Goal: Communication & Community: Answer question/provide support

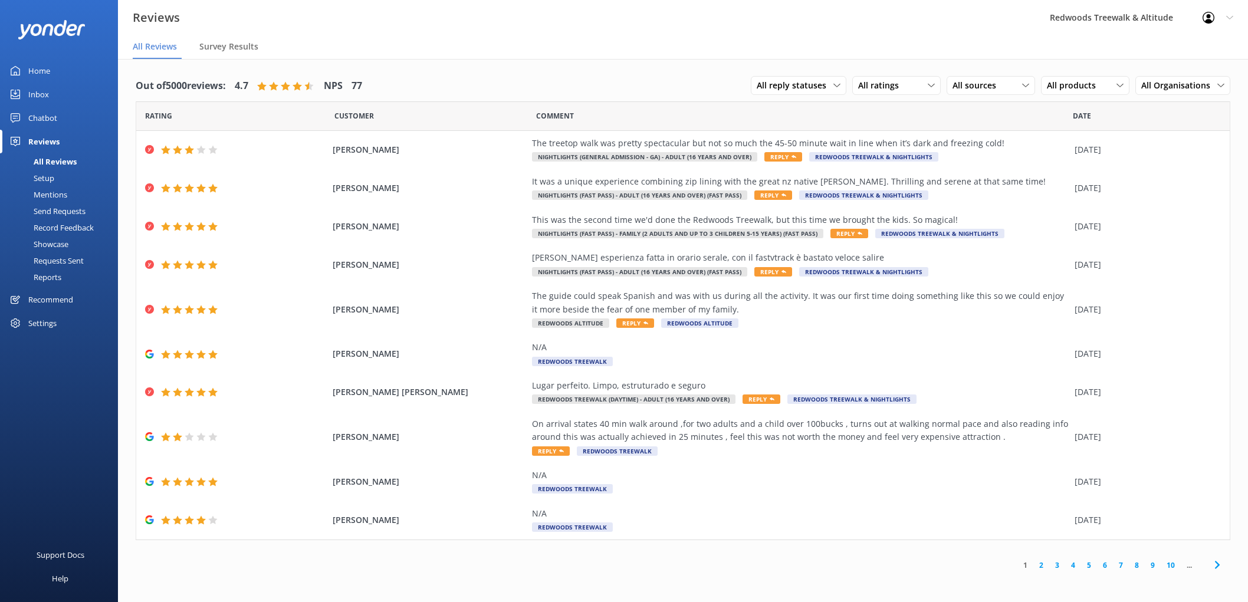
click at [55, 101] on link "Inbox" at bounding box center [59, 95] width 118 height 24
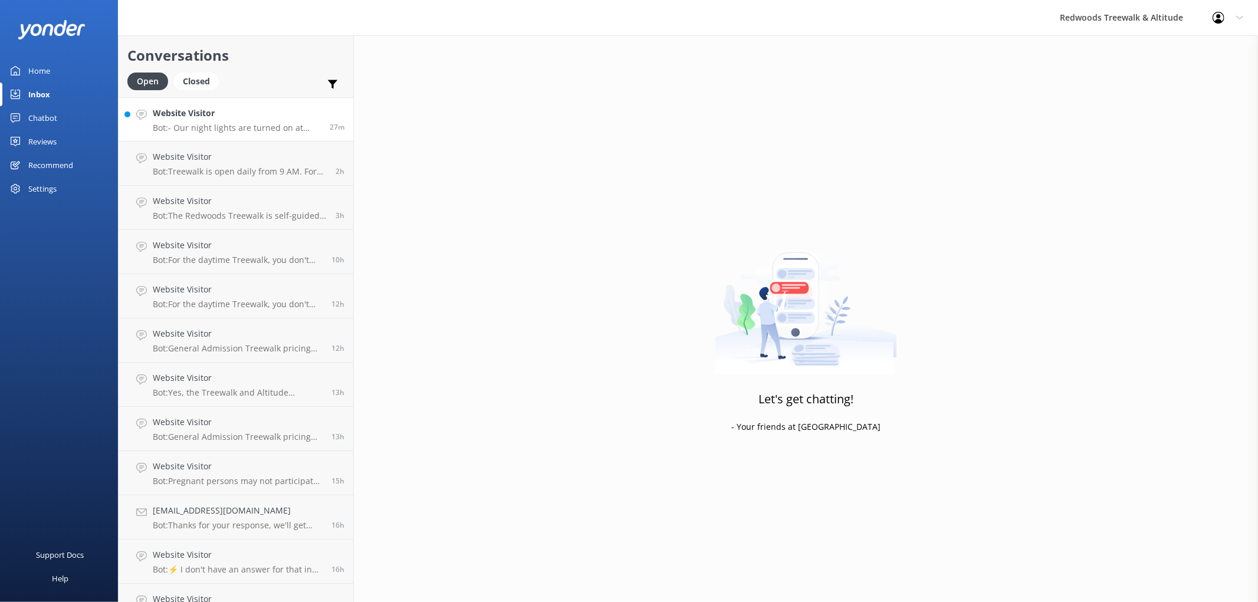
click at [171, 116] on h4 "Website Visitor" at bounding box center [237, 113] width 168 height 13
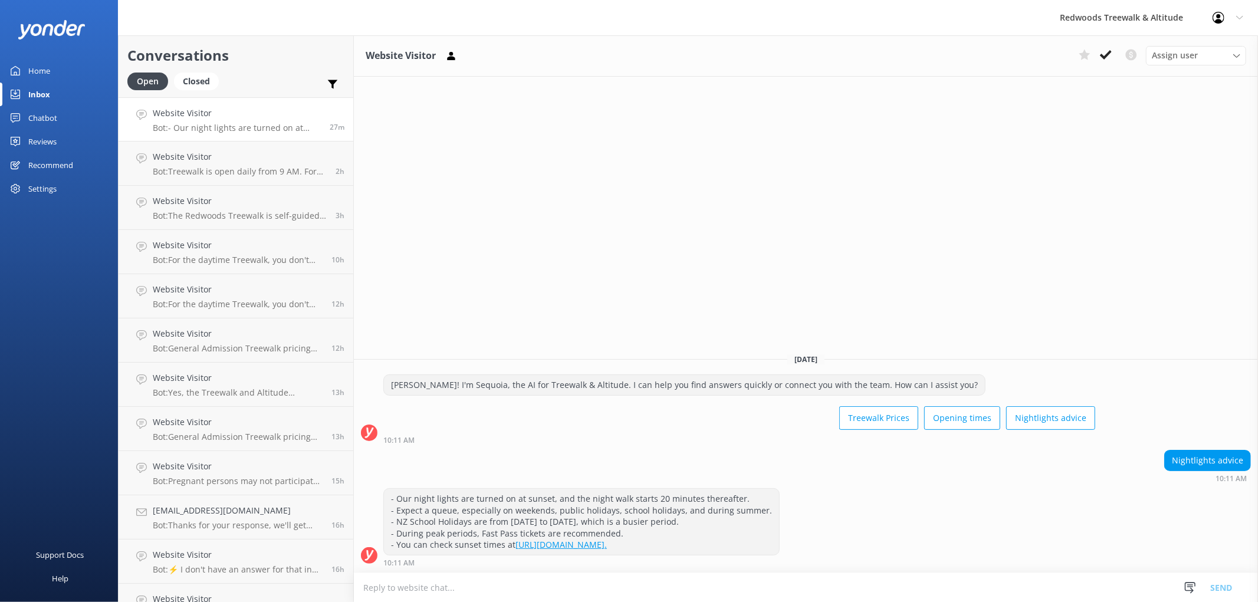
click at [38, 144] on div "Reviews" at bounding box center [42, 142] width 28 height 24
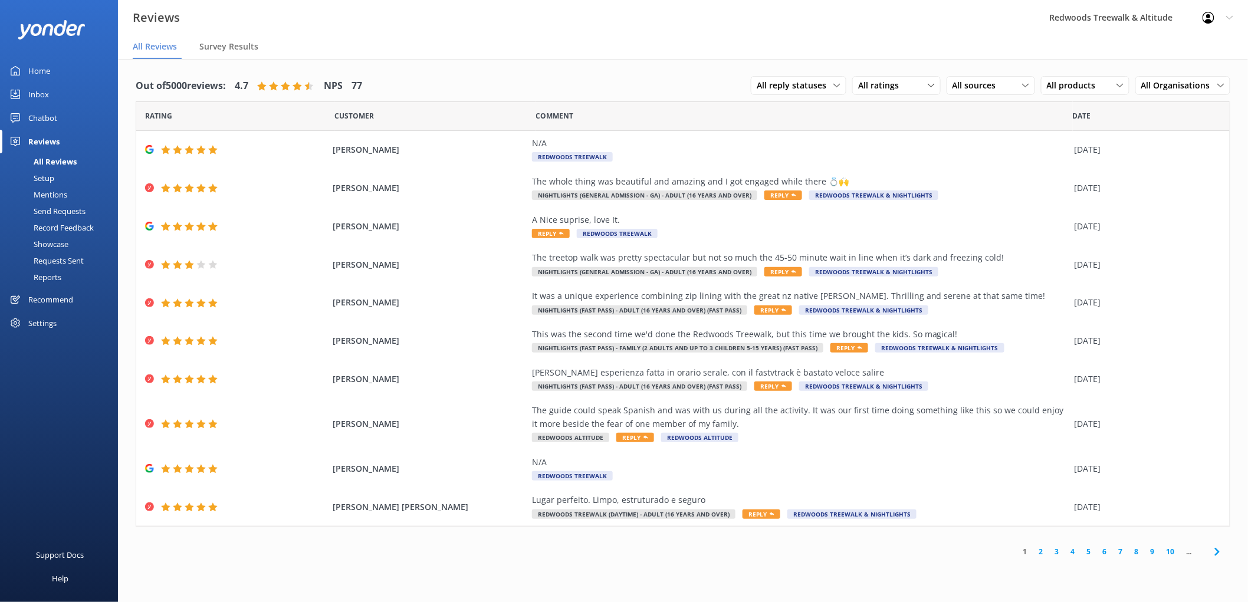
click at [38, 144] on div "Reviews" at bounding box center [43, 142] width 31 height 24
click at [58, 92] on link "Inbox" at bounding box center [59, 95] width 118 height 24
